Goal: Find specific page/section

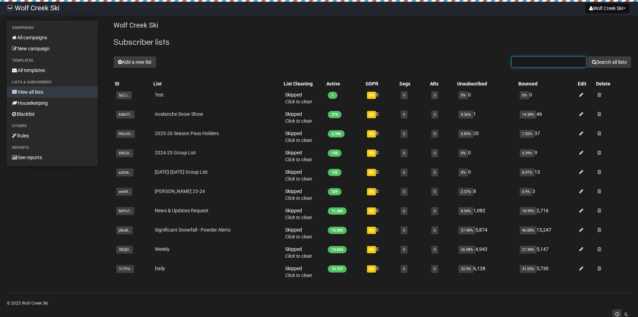
click at [518, 62] on input "text" at bounding box center [549, 61] width 75 height 11
type input "GOAD"
click at [608, 62] on button "Search all lists" at bounding box center [610, 62] width 44 height 12
click at [559, 62] on input "text" at bounding box center [549, 61] width 75 height 11
type input "ele"
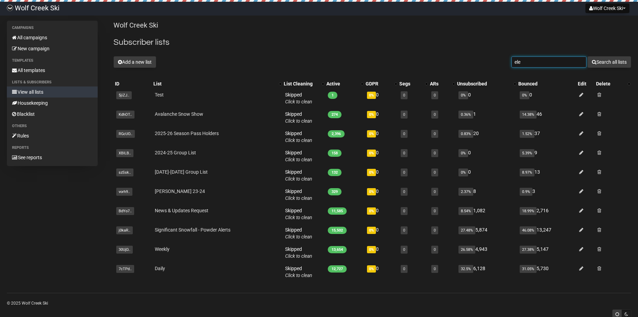
click at [608, 62] on button "Search all lists" at bounding box center [610, 62] width 44 height 12
click at [552, 64] on input "text" at bounding box center [549, 61] width 75 height 11
type input "[PERSON_NAME]"
click at [611, 64] on button "Search all lists" at bounding box center [610, 62] width 44 height 12
click at [550, 64] on input "text" at bounding box center [549, 61] width 75 height 11
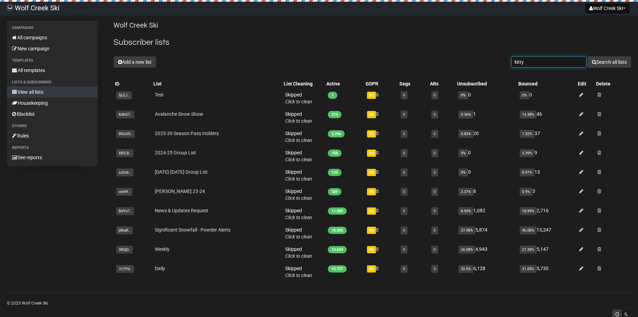
type input "kitty"
click at [608, 62] on button "Search all lists" at bounding box center [610, 62] width 44 height 12
click at [42, 38] on link "All campaigns" at bounding box center [52, 37] width 91 height 11
